Goal: Transaction & Acquisition: Purchase product/service

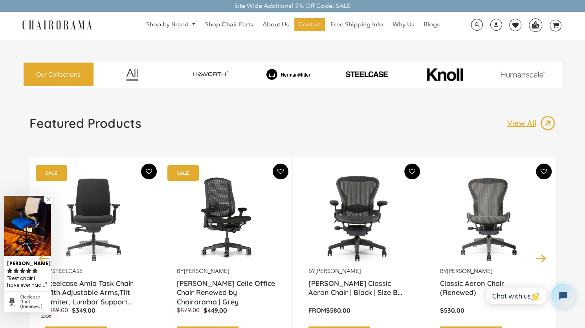
click at [297, 75] on img at bounding box center [288, 74] width 75 height 11
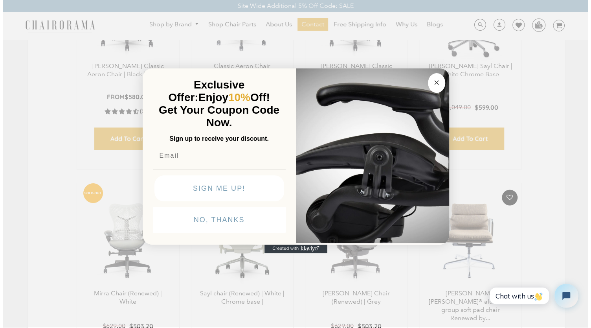
scroll to position [532, 0]
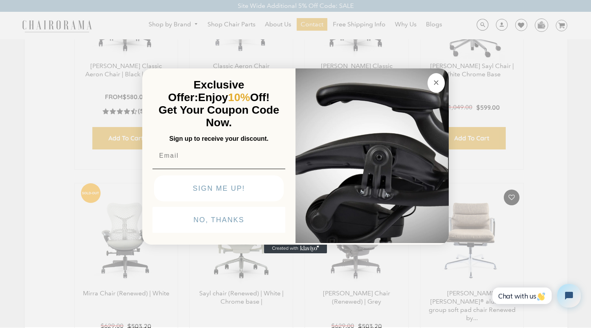
drag, startPoint x: 587, startPoint y: 11, endPoint x: 572, endPoint y: 105, distance: 95.2
click at [236, 190] on button "SIGN ME UP!" at bounding box center [219, 188] width 130 height 26
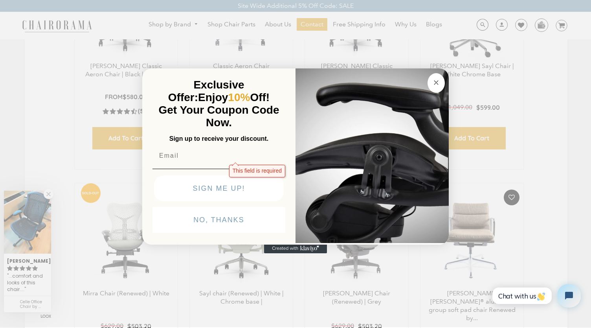
click at [185, 152] on input "Email" at bounding box center [218, 156] width 133 height 16
type input "Haykio@wix.com"
click at [227, 189] on button "SIGN ME UP!" at bounding box center [219, 188] width 130 height 26
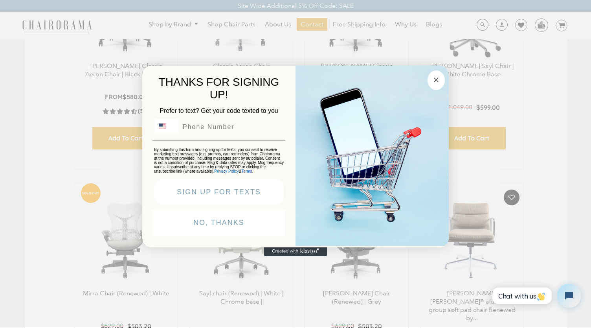
click at [437, 78] on icon "Close dialog" at bounding box center [436, 80] width 4 height 4
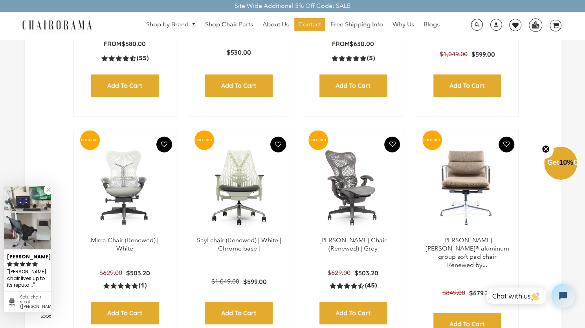
scroll to position [591, 0]
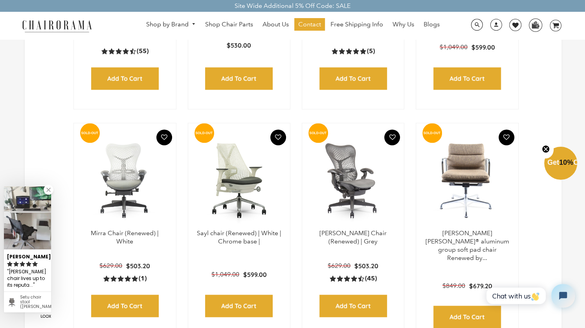
click at [241, 169] on img at bounding box center [239, 180] width 86 height 98
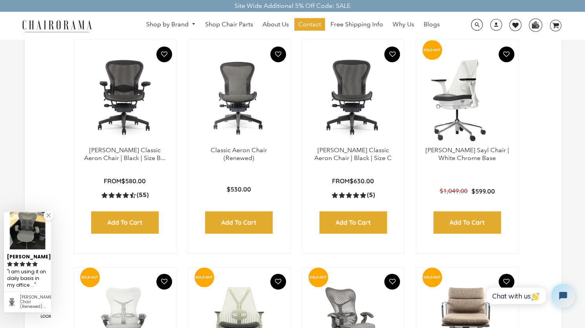
scroll to position [447, 0]
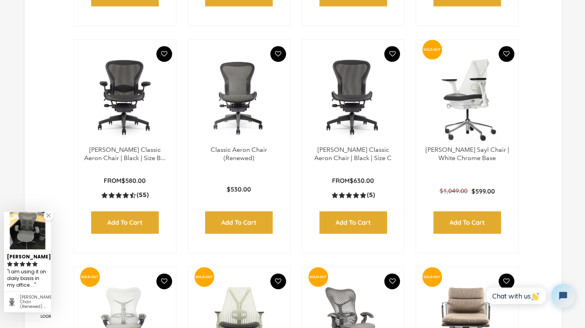
click at [470, 81] on img at bounding box center [467, 97] width 86 height 98
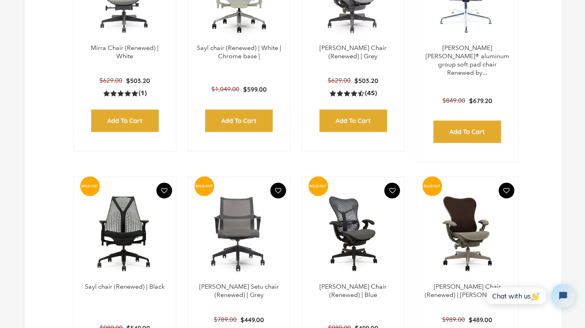
scroll to position [781, 0]
